Goal: Task Accomplishment & Management: Manage account settings

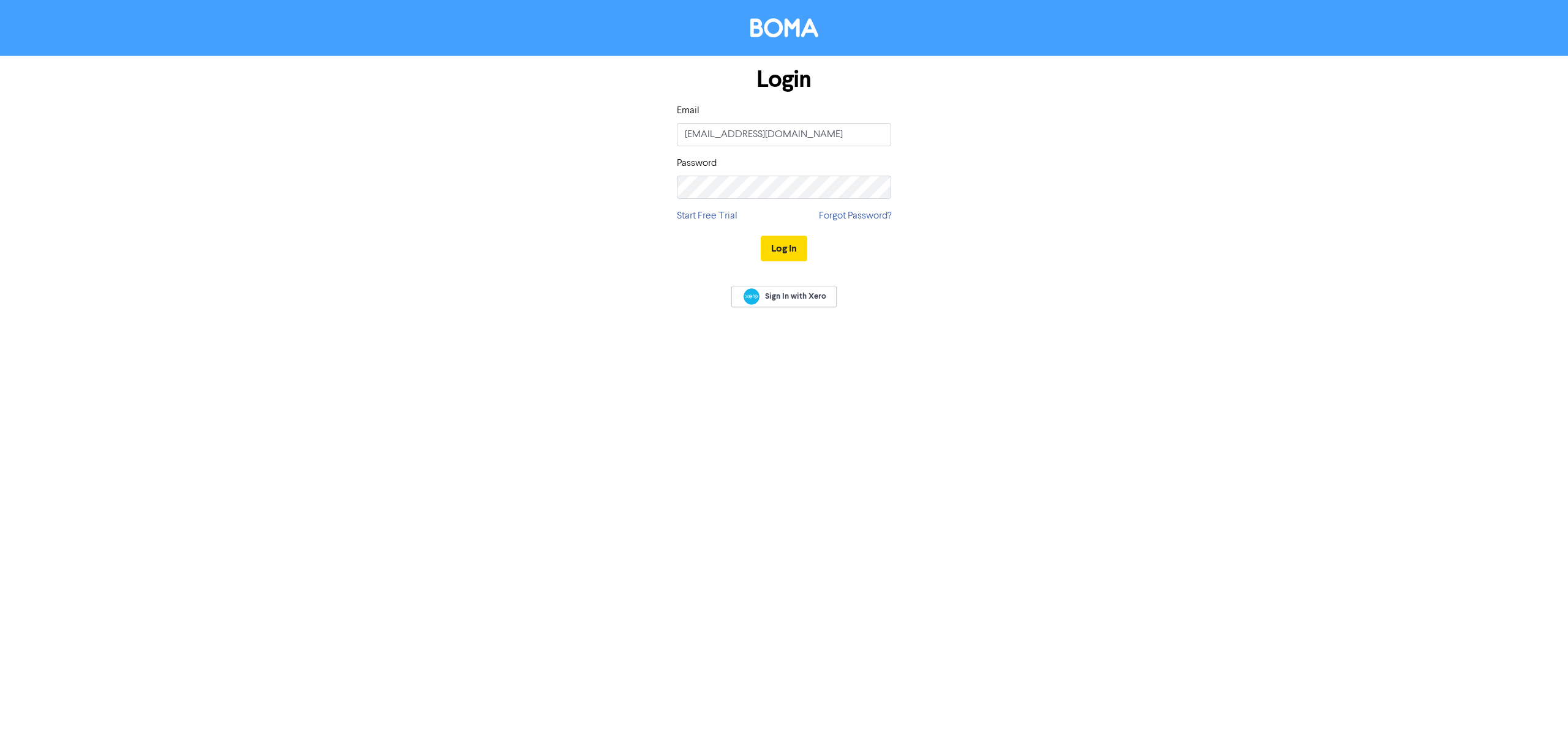
click at [873, 136] on keeper-lock "Open Keeper Popup" at bounding box center [875, 134] width 15 height 15
click at [840, 136] on input "[EMAIL_ADDRESS][DOMAIN_NAME]" at bounding box center [784, 134] width 215 height 23
type input "[PERSON_NAME][EMAIL_ADDRESS][DOMAIN_NAME]"
click at [785, 248] on button "Log In" at bounding box center [784, 249] width 46 height 26
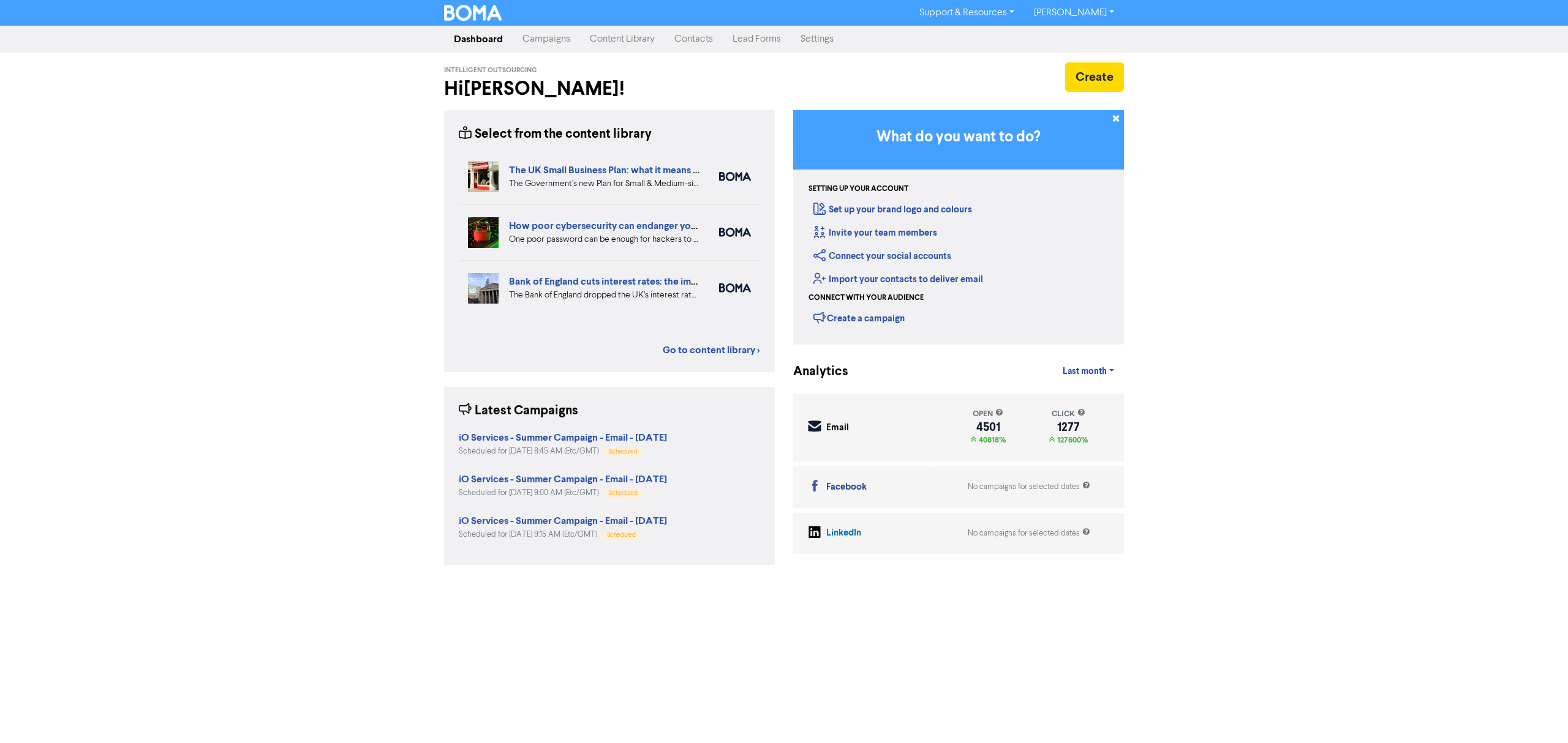
click at [561, 34] on link "Campaigns" at bounding box center [546, 39] width 67 height 25
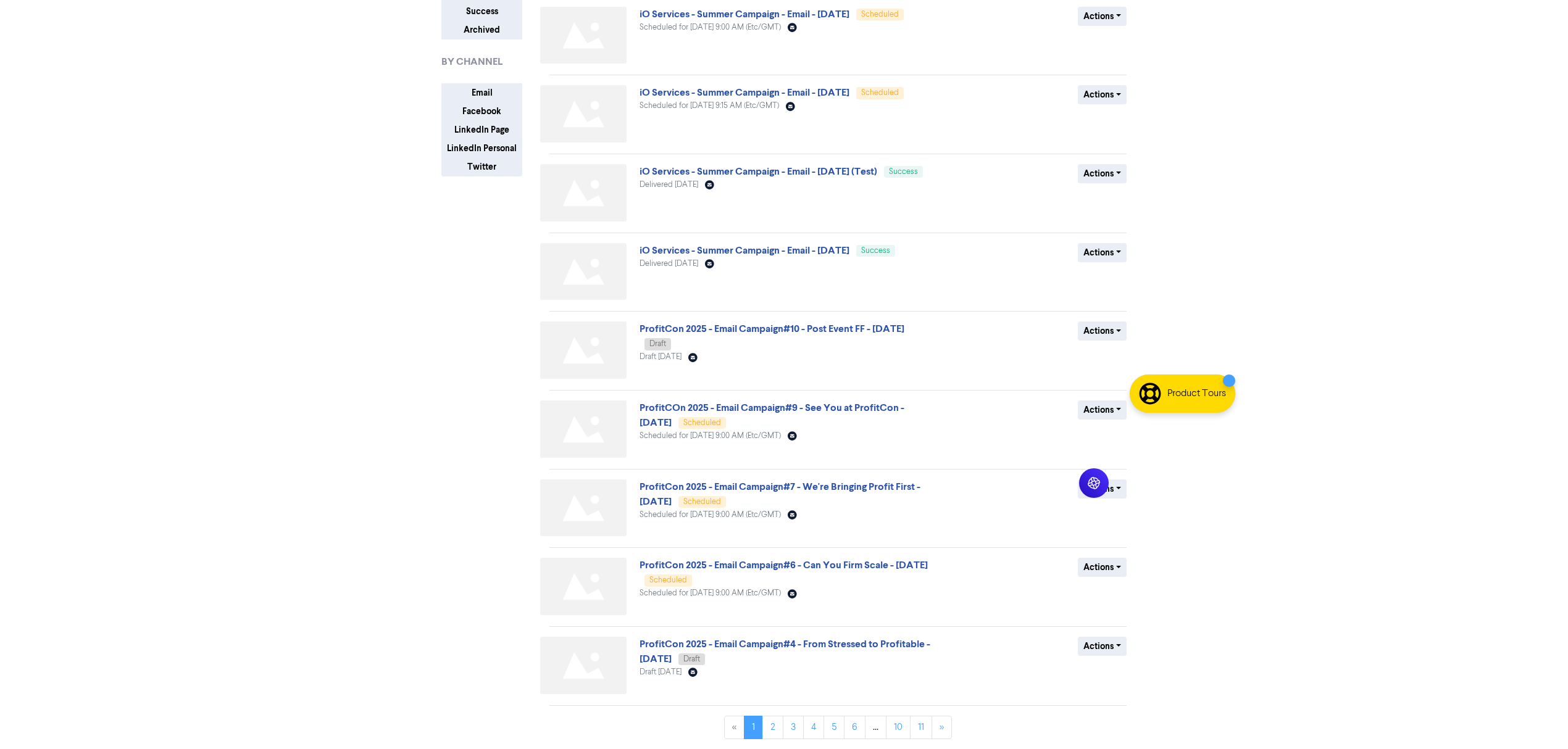
scroll to position [176, 0]
click at [771, 735] on link "2" at bounding box center [773, 727] width 21 height 23
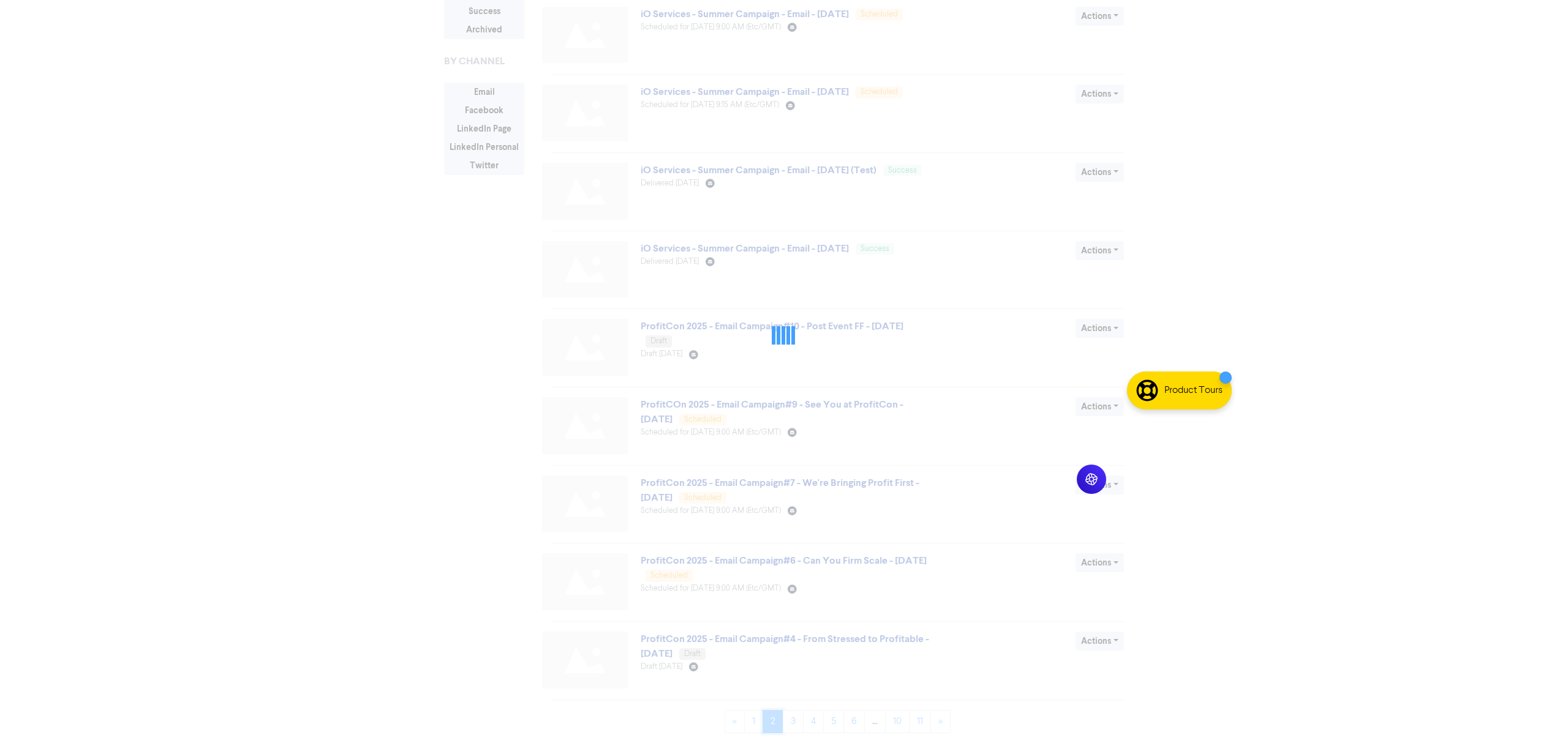
scroll to position [0, 0]
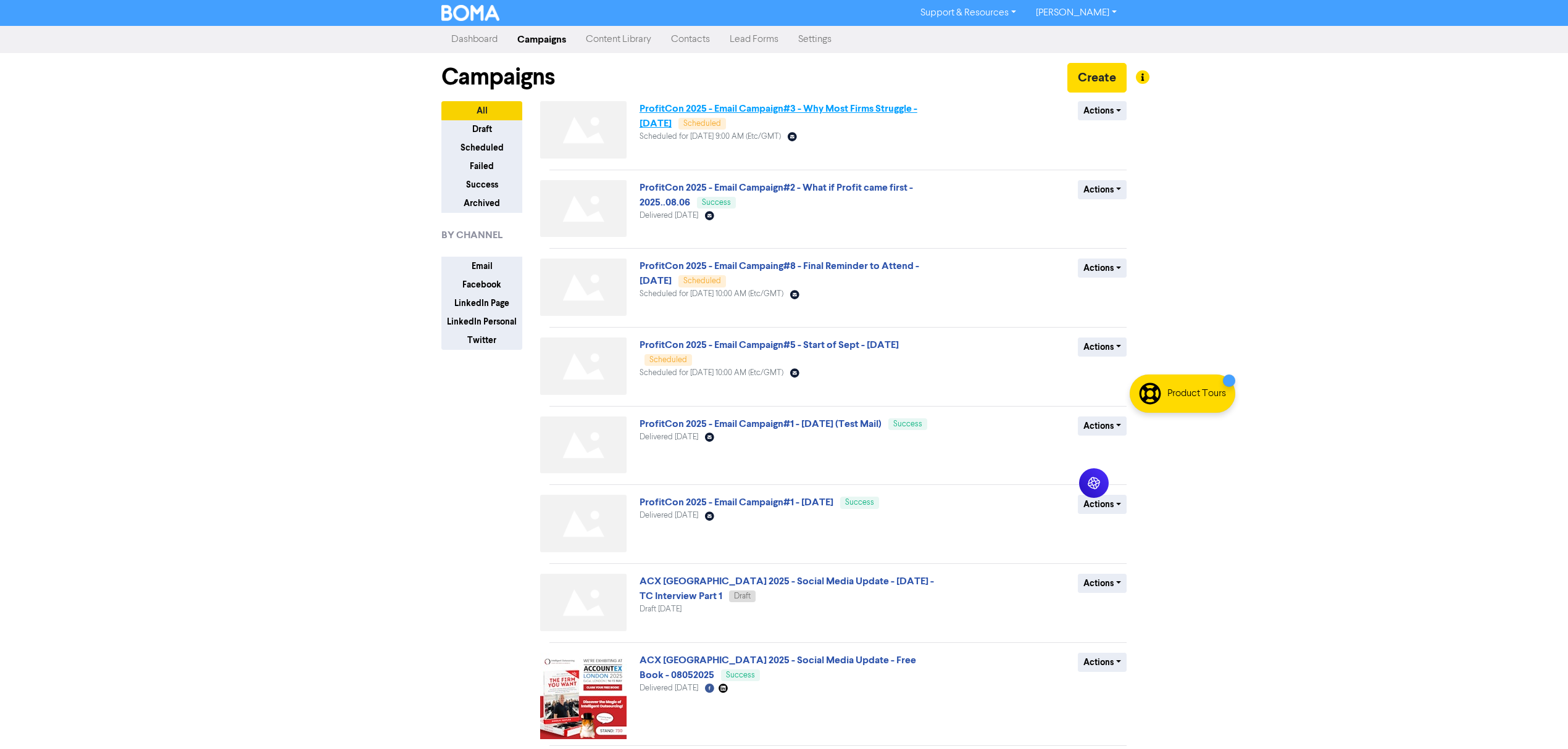
click at [841, 114] on link "ProfitCon 2025 - Email Campaign#3 - Why Most Firms Struggle - [DATE]" at bounding box center [778, 115] width 278 height 27
